Goal: Entertainment & Leisure: Consume media (video, audio)

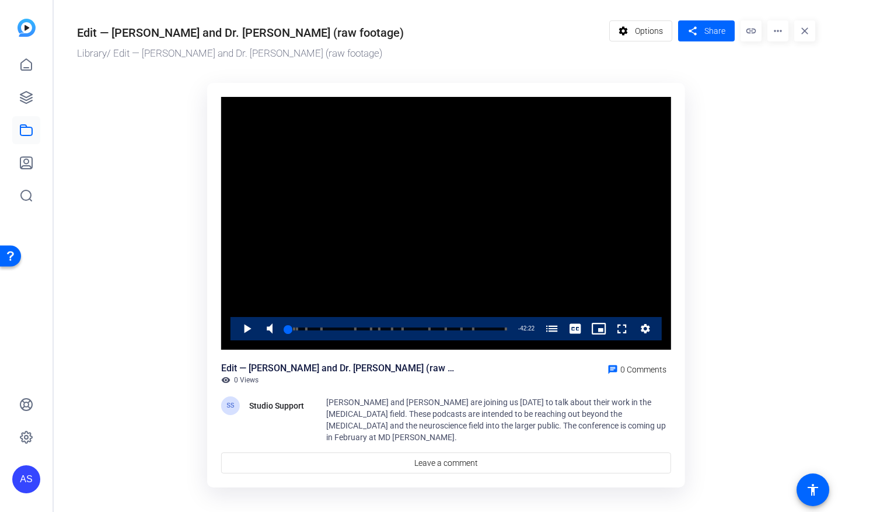
scroll to position [4, 0]
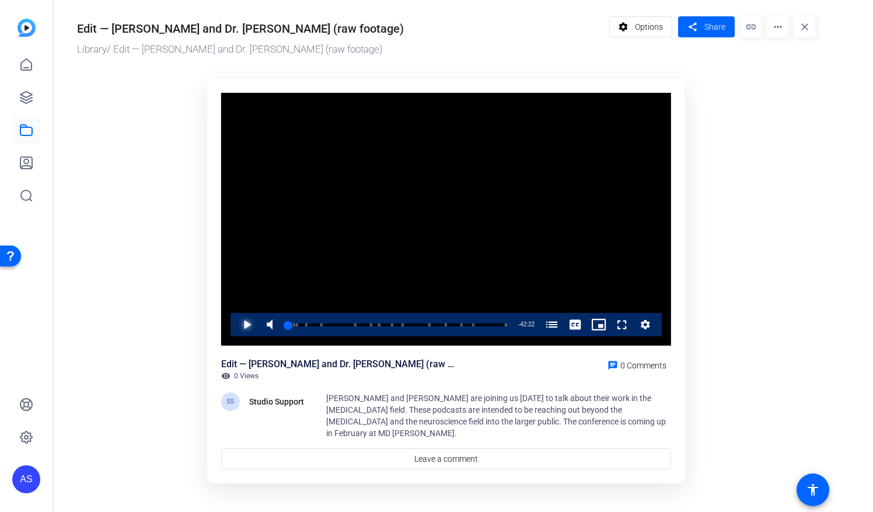
click at [235, 321] on span "Video Player" at bounding box center [235, 324] width 0 height 23
click at [235, 322] on span "Video Player" at bounding box center [235, 324] width 0 height 23
click at [289, 326] on div "00:20" at bounding box center [289, 324] width 2 height 3
click at [235, 324] on span "Video Player" at bounding box center [235, 324] width 0 height 23
click at [295, 326] on div "01:28" at bounding box center [292, 324] width 8 height 3
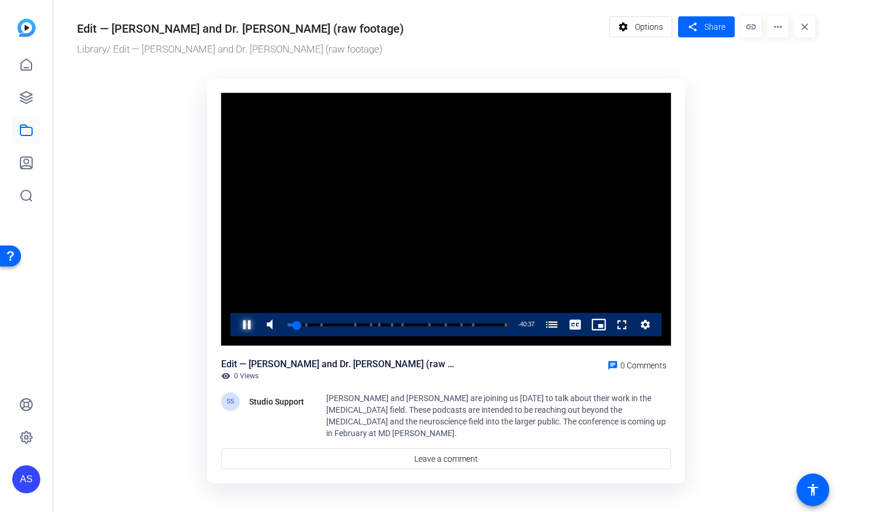
click at [235, 324] on span "Video Player" at bounding box center [235, 324] width 0 height 23
click at [295, 325] on div "01:35" at bounding box center [292, 324] width 8 height 3
click at [235, 322] on span "Video Player" at bounding box center [235, 324] width 0 height 23
click at [235, 326] on span "Video Player" at bounding box center [235, 324] width 0 height 23
